Goal: Task Accomplishment & Management: Use online tool/utility

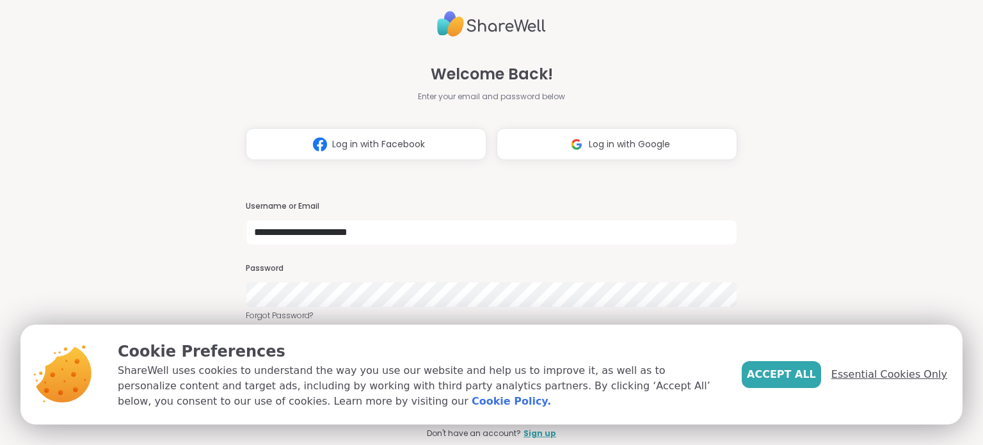
click at [850, 370] on span "Essential Cookies Only" at bounding box center [889, 374] width 116 height 15
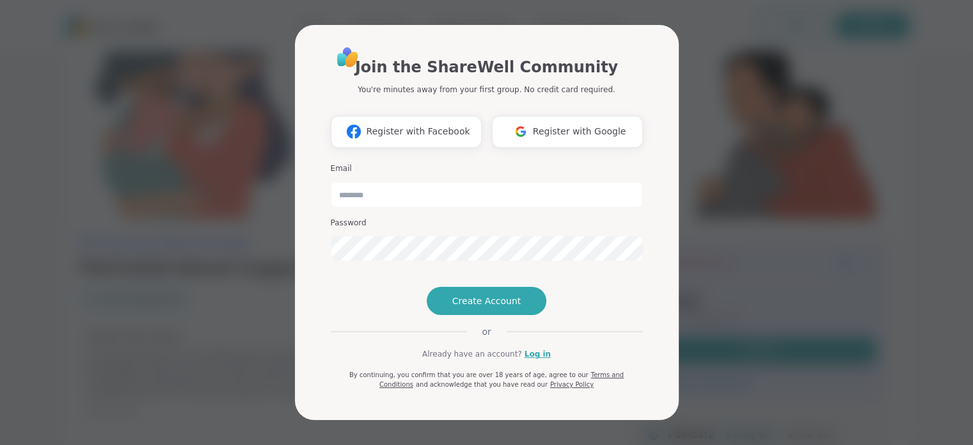
click at [366, 290] on div "Join the ShareWell Community You're minutes away from your first group. No cred…" at bounding box center [487, 217] width 312 height 344
click at [540, 360] on link "Log in" at bounding box center [538, 354] width 26 height 12
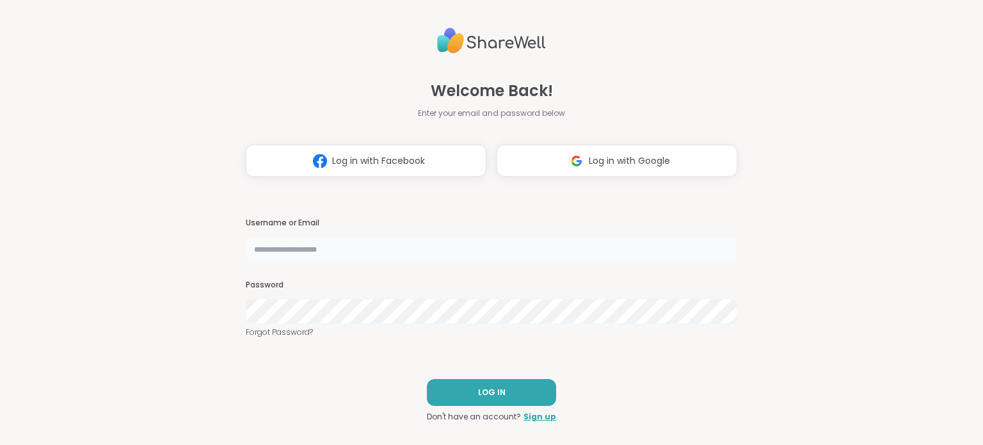
click at [356, 248] on input "text" at bounding box center [491, 249] width 491 height 26
type input "**********"
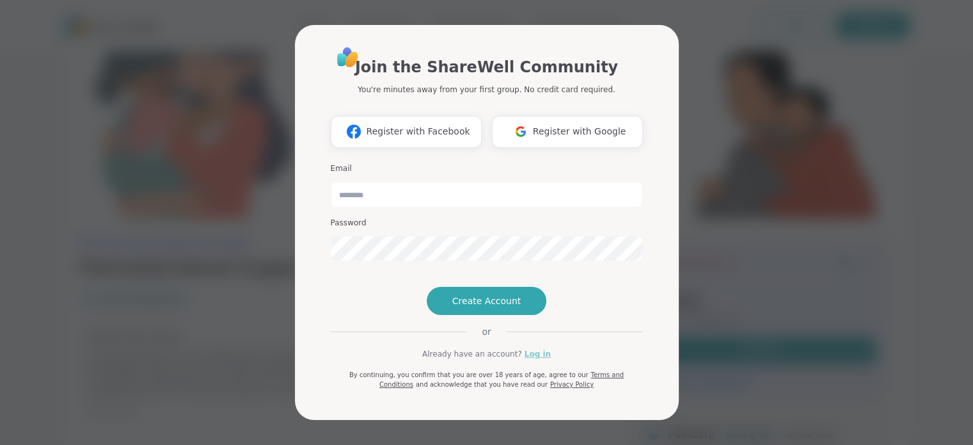
click at [530, 360] on link "Log in" at bounding box center [538, 354] width 26 height 12
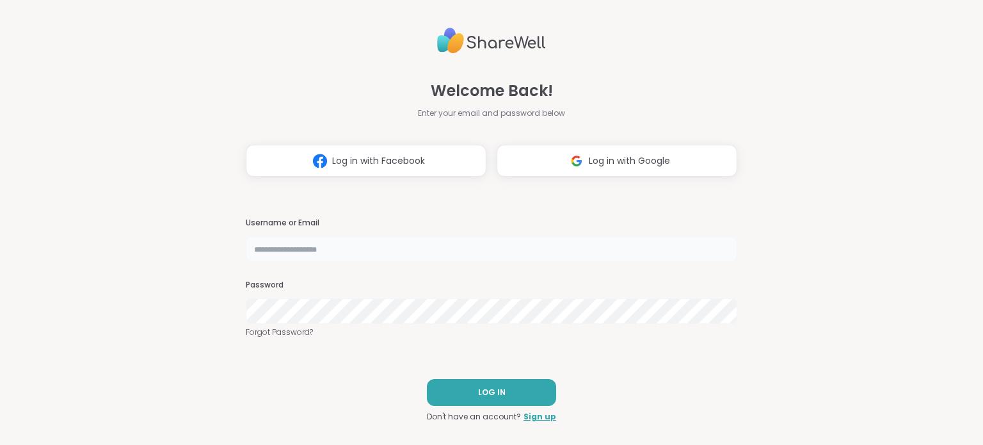
click at [431, 253] on input "text" at bounding box center [491, 249] width 491 height 26
type input "*******"
click at [468, 381] on button "LOG IN" at bounding box center [491, 392] width 129 height 27
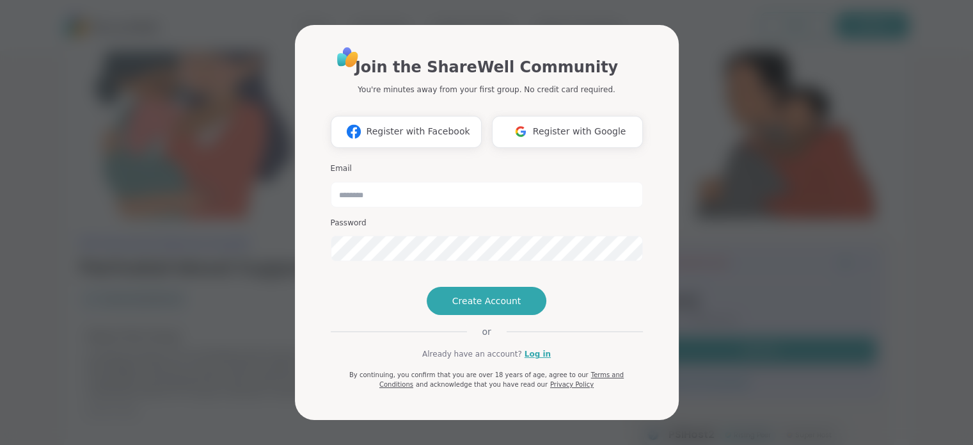
click at [333, 303] on div "Join the ShareWell Community You're minutes away from your first group. No cred…" at bounding box center [487, 217] width 312 height 344
click at [232, 139] on div "Join the ShareWell Community You're minutes away from your first group. No cred…" at bounding box center [487, 222] width 958 height 445
click at [532, 360] on link "Log in" at bounding box center [538, 354] width 26 height 12
